Goal: Use online tool/utility

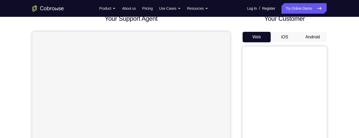
scroll to position [37, 0]
click at [318, 39] on button "Android" at bounding box center [313, 36] width 28 height 11
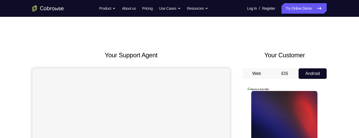
scroll to position [0, 0]
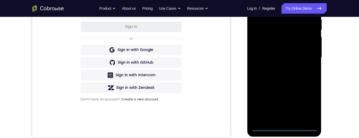
click at [284, 127] on div at bounding box center [284, 57] width 66 height 147
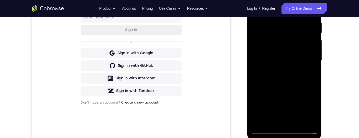
click at [307, 105] on div at bounding box center [284, 60] width 66 height 147
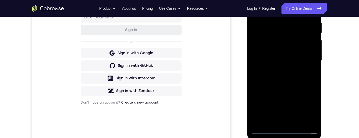
click at [307, 105] on div at bounding box center [284, 60] width 66 height 147
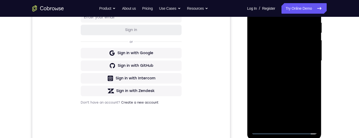
click at [307, 105] on div at bounding box center [284, 60] width 66 height 147
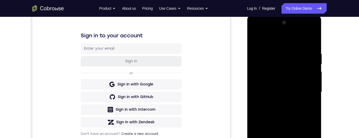
scroll to position [70, 0]
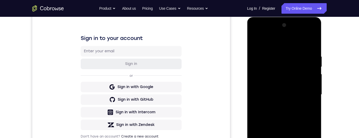
click at [279, 43] on div at bounding box center [284, 94] width 66 height 147
click at [257, 43] on div at bounding box center [284, 94] width 66 height 147
click at [307, 91] on div at bounding box center [284, 94] width 66 height 147
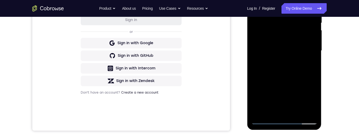
click at [277, 114] on div at bounding box center [284, 50] width 66 height 147
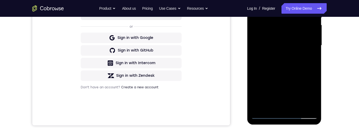
click at [277, 107] on div at bounding box center [284, 45] width 66 height 147
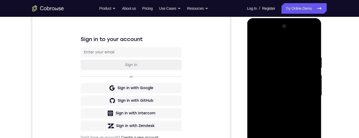
scroll to position [107, 0]
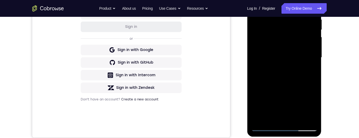
click at [280, 120] on div at bounding box center [284, 57] width 66 height 147
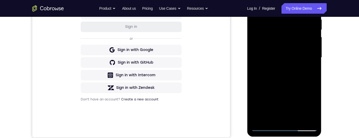
click at [280, 120] on div at bounding box center [284, 57] width 66 height 147
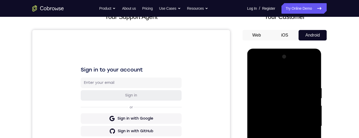
scroll to position [88, 0]
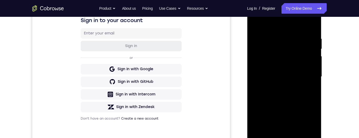
click at [281, 71] on div at bounding box center [284, 76] width 66 height 147
click at [254, 23] on div at bounding box center [284, 76] width 66 height 147
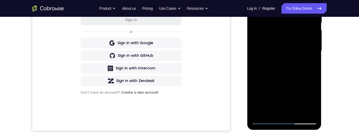
scroll to position [83, 0]
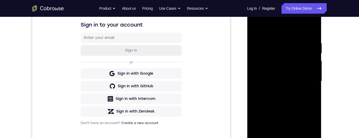
click at [255, 30] on div at bounding box center [284, 81] width 66 height 147
click at [279, 73] on div at bounding box center [284, 81] width 66 height 147
click at [270, 74] on div at bounding box center [284, 81] width 66 height 147
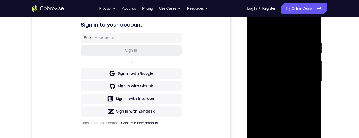
click at [273, 77] on div at bounding box center [284, 81] width 66 height 147
click at [256, 63] on div at bounding box center [284, 81] width 66 height 147
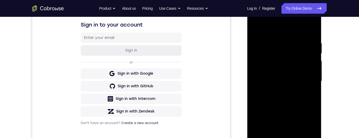
click at [256, 63] on div at bounding box center [284, 81] width 66 height 147
click at [283, 75] on div at bounding box center [284, 81] width 66 height 147
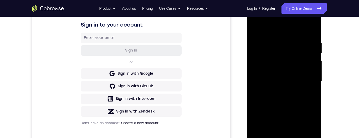
click at [308, 78] on div at bounding box center [284, 81] width 66 height 147
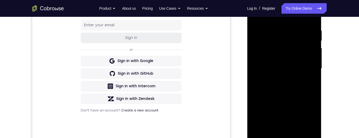
click at [290, 46] on div at bounding box center [284, 68] width 66 height 147
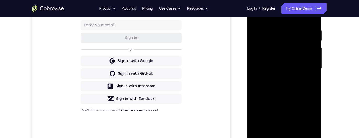
click at [290, 46] on div at bounding box center [284, 68] width 66 height 147
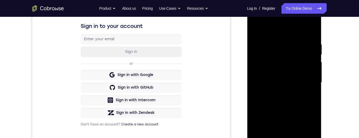
scroll to position [82, 0]
